Goal: Task Accomplishment & Management: Manage account settings

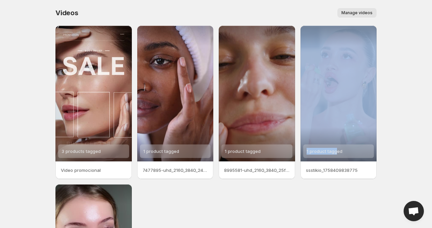
drag, startPoint x: 336, startPoint y: 93, endPoint x: 422, endPoint y: 104, distance: 86.6
click at [422, 104] on body "Home Feeds Videos Subscription Settings Videos. This page is ready Videos Manag…" at bounding box center [216, 114] width 432 height 228
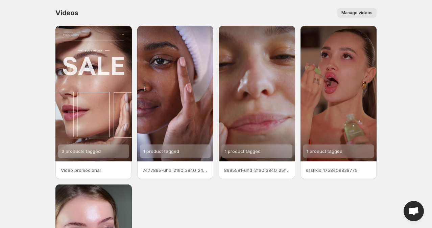
click at [359, 13] on span "Manage videos" at bounding box center [356, 12] width 31 height 5
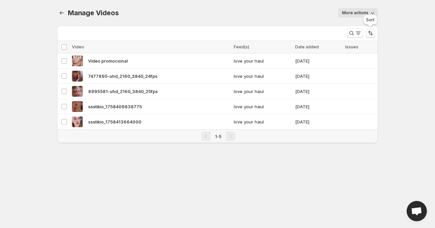
click at [373, 30] on icon "Sort the results" at bounding box center [370, 33] width 7 height 7
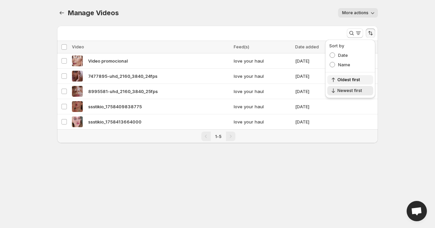
click at [338, 79] on span "Oldest first" at bounding box center [354, 79] width 32 height 5
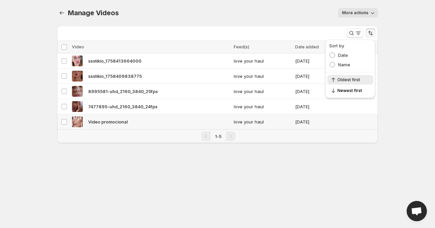
click at [330, 145] on div "Manage Videos. This page is ready Manage Videos More actions More actions More …" at bounding box center [217, 79] width 337 height 159
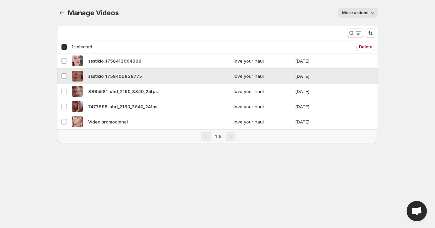
click at [65, 62] on tbody "Select video ssstikio_1758413664000 love your haul [DATE] Select video ssstikio…" at bounding box center [217, 91] width 321 height 76
click at [45, 69] on body "Home Feeds Videos Subscription Settings Manage Videos. This page is ready Manag…" at bounding box center [217, 114] width 435 height 228
click at [63, 49] on div "Select all 5 videos 1 selected" at bounding box center [76, 47] width 31 height 6
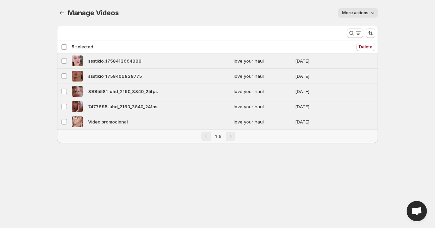
click at [65, 47] on div "Deselect all 5 videos 5 selected" at bounding box center [77, 47] width 32 height 6
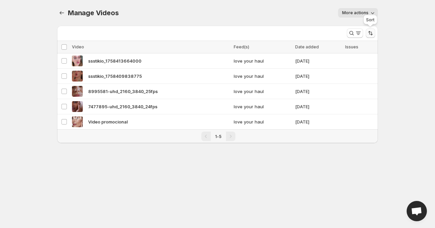
click at [373, 31] on icon "Sort the results" at bounding box center [370, 33] width 7 height 7
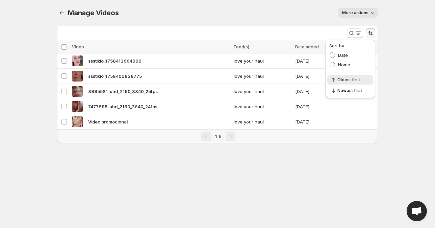
click at [416, 84] on body "Home Feeds Videos Subscription Settings Manage Videos. This page is ready Manag…" at bounding box center [217, 114] width 435 height 228
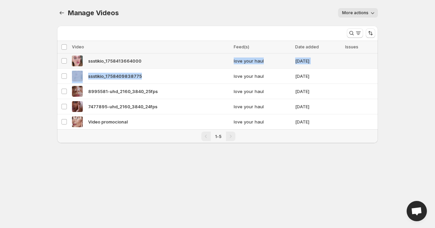
drag, startPoint x: 168, startPoint y: 77, endPoint x: 170, endPoint y: 54, distance: 23.1
click at [170, 54] on tbody "Select video ssstikio_1758413664000 love your haul [DATE] Select video ssstikio…" at bounding box center [217, 91] width 321 height 76
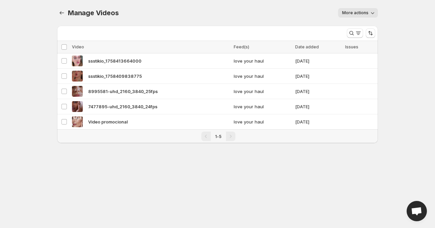
click at [179, 27] on div "More views" at bounding box center [199, 32] width 285 height 12
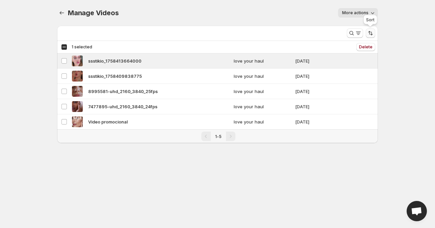
click at [370, 36] on icon "Sort the results" at bounding box center [370, 33] width 7 height 7
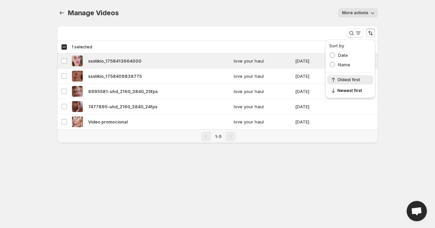
click at [388, 42] on body "Home Feeds Videos Subscription Settings Manage Videos. This page is ready Manag…" at bounding box center [217, 114] width 435 height 228
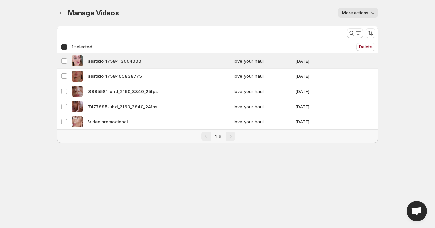
click at [361, 16] on button "More actions" at bounding box center [358, 12] width 40 height 9
click at [392, 59] on body "Home Feeds Videos Subscription Settings Manage Videos. This page is ready Manag…" at bounding box center [217, 114] width 435 height 228
click at [64, 46] on div "Select all 5 videos 1 selected" at bounding box center [76, 47] width 31 height 6
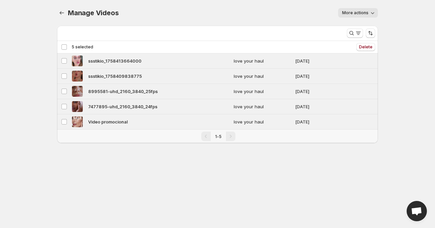
click at [66, 46] on div "Deselect all 5 videos 5 selected" at bounding box center [77, 47] width 32 height 6
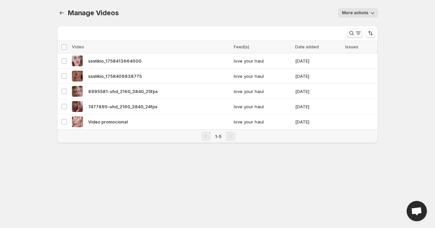
click at [358, 34] on icon "Search and filter results" at bounding box center [358, 33] width 7 height 7
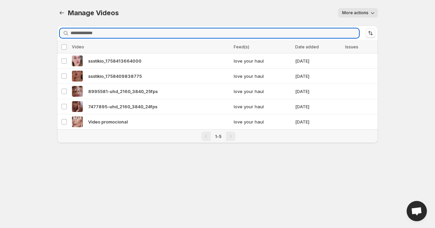
click at [278, 10] on div "More actions" at bounding box center [252, 12] width 251 height 9
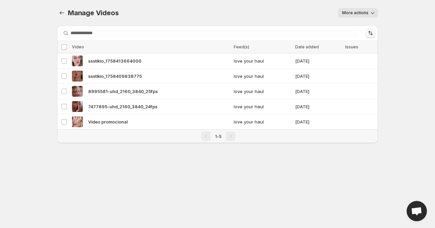
click at [367, 35] on icon "Sort the results" at bounding box center [370, 33] width 7 height 7
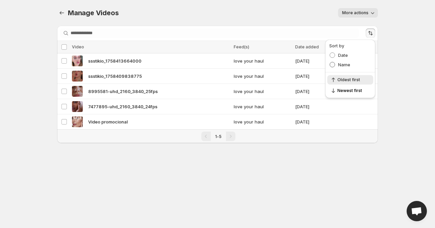
click at [334, 65] on span at bounding box center [332, 64] width 5 height 5
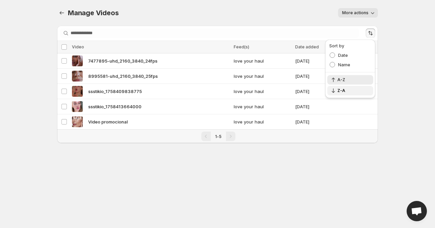
click at [344, 89] on span "Z-A" at bounding box center [354, 90] width 32 height 5
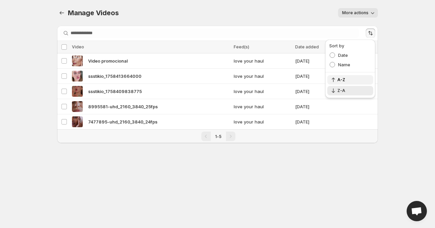
click at [343, 78] on span "A-Z" at bounding box center [354, 79] width 32 height 5
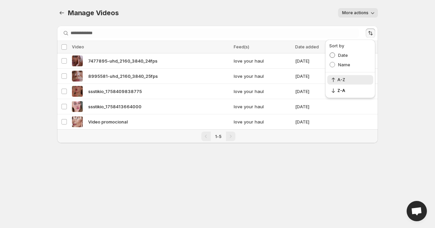
click at [334, 54] on span at bounding box center [332, 54] width 5 height 5
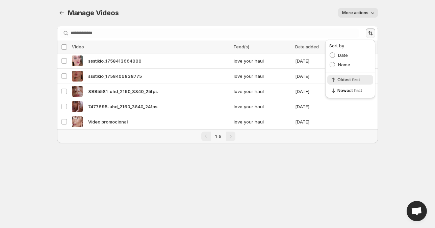
click at [380, 56] on div "Manage Videos. This page is ready Manage Videos More actions More actions More …" at bounding box center [217, 79] width 337 height 159
